Goal: Information Seeking & Learning: Learn about a topic

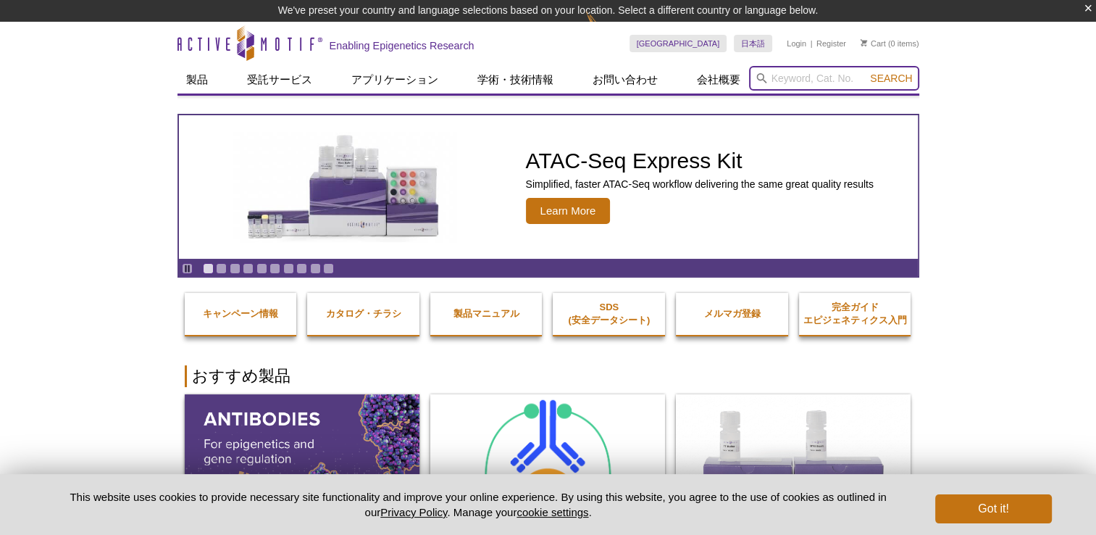
click at [793, 80] on input "search" at bounding box center [834, 78] width 170 height 25
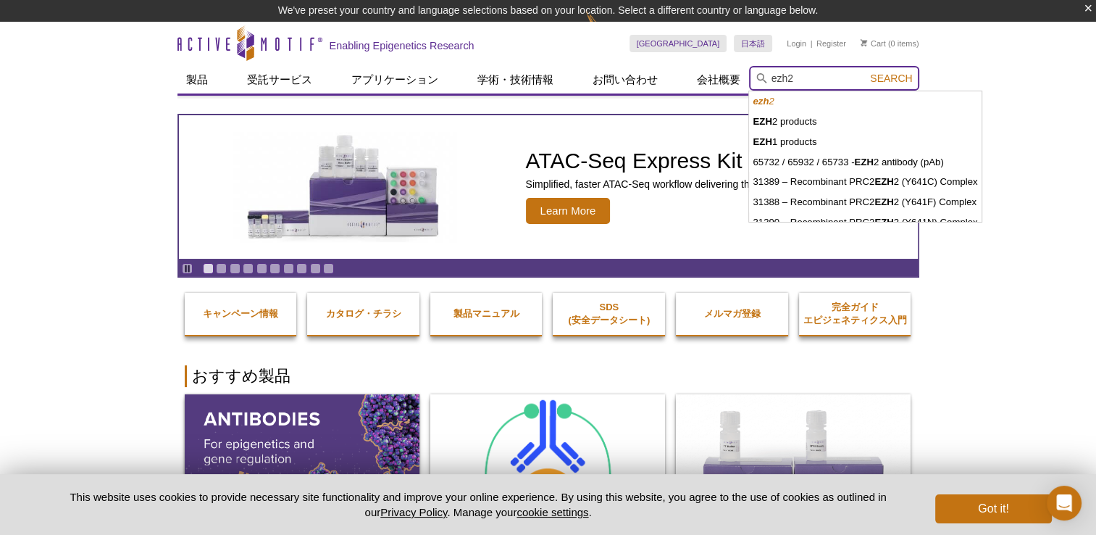
type input "ezh2"
click at [866, 72] on button "Search" at bounding box center [891, 78] width 51 height 13
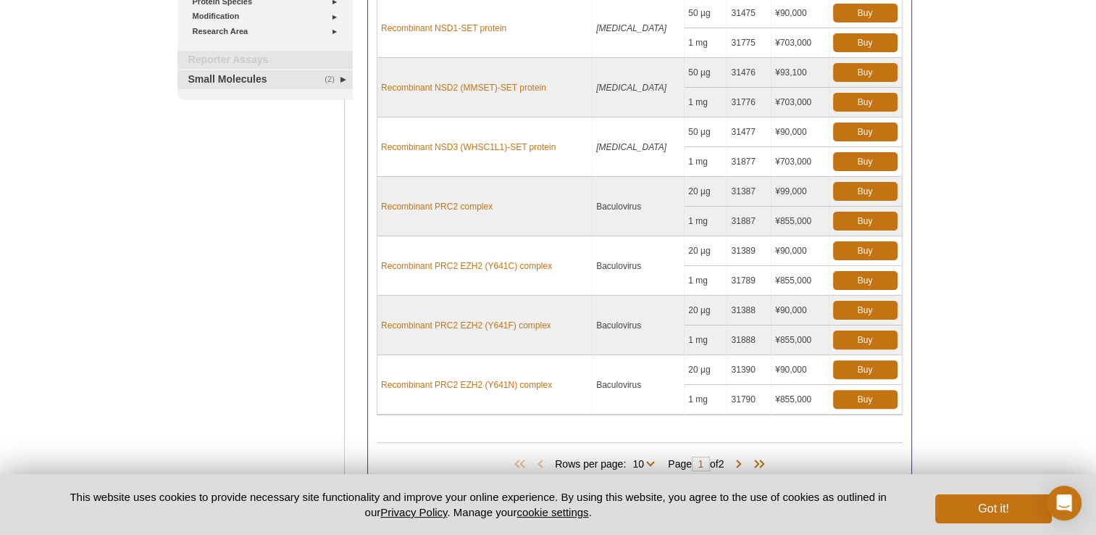
scroll to position [362, 0]
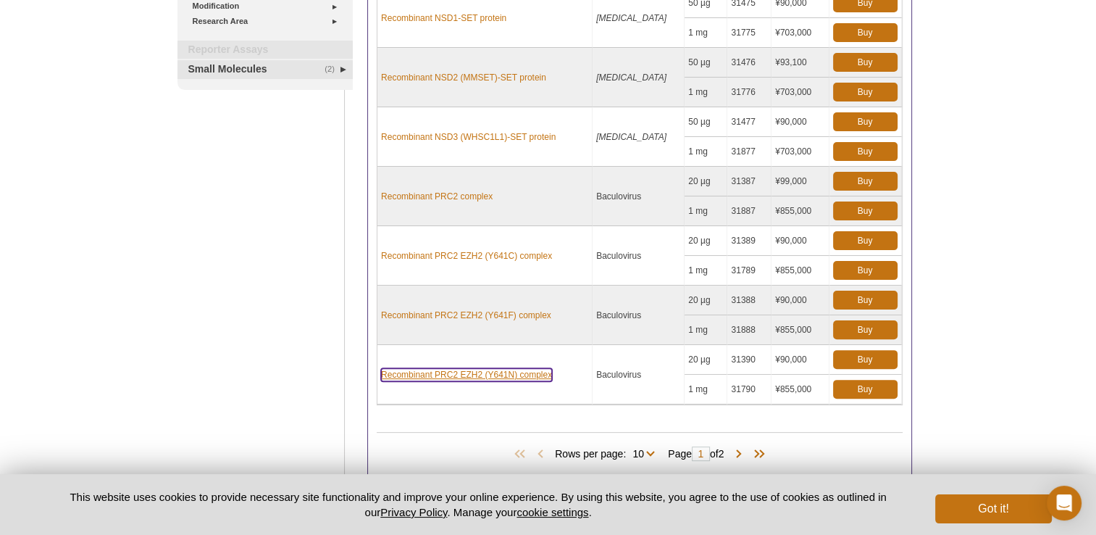
click at [506, 370] on link "Recombinant PRC2 EZH2 (Y641N) complex" at bounding box center [466, 374] width 171 height 13
